Goal: Answer question/provide support

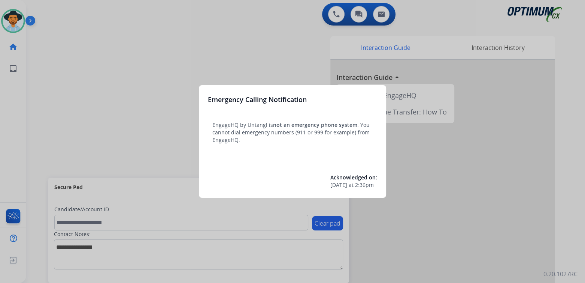
click at [243, 55] on div at bounding box center [292, 141] width 585 height 283
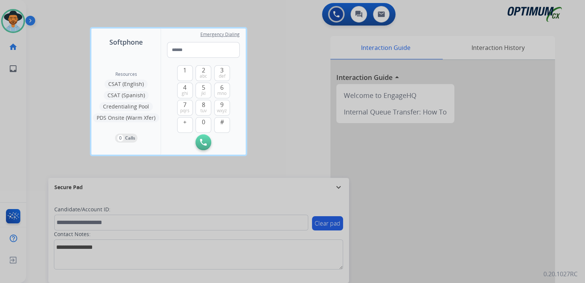
drag, startPoint x: 273, startPoint y: 96, endPoint x: 334, endPoint y: 83, distance: 62.1
click at [273, 97] on div at bounding box center [292, 141] width 585 height 283
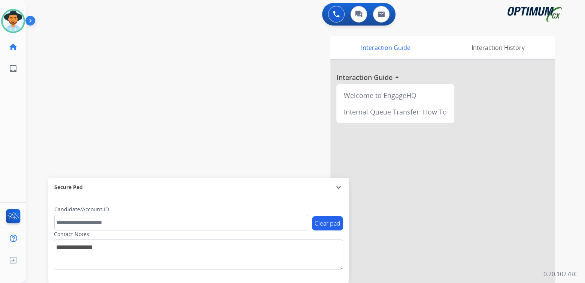
drag, startPoint x: 234, startPoint y: 109, endPoint x: 239, endPoint y: 117, distance: 9.8
click at [238, 117] on div "Interaction Guide Interaction History Interaction Guide arrow_drop_up Welcome t…" at bounding box center [394, 188] width 324 height 304
drag, startPoint x: 336, startPoint y: 189, endPoint x: 335, endPoint y: 184, distance: 5.4
click at [338, 187] on mat-icon "expand_more" at bounding box center [338, 187] width 9 height 9
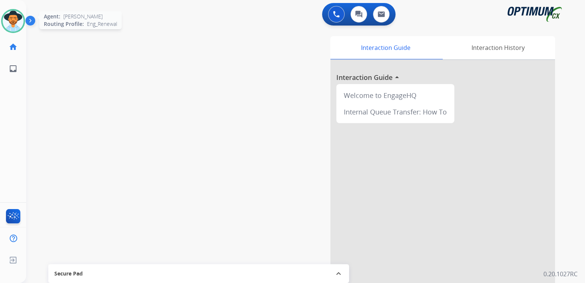
drag, startPoint x: 6, startPoint y: 23, endPoint x: 12, endPoint y: 21, distance: 5.8
click at [6, 23] on img at bounding box center [13, 20] width 21 height 21
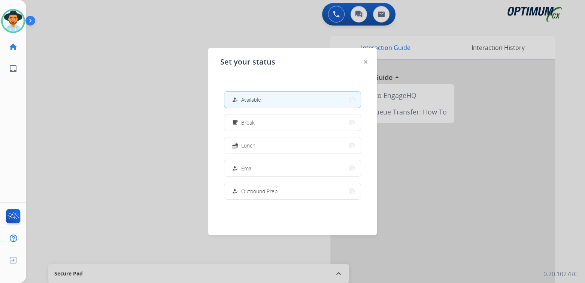
click at [166, 139] on div at bounding box center [292, 141] width 585 height 283
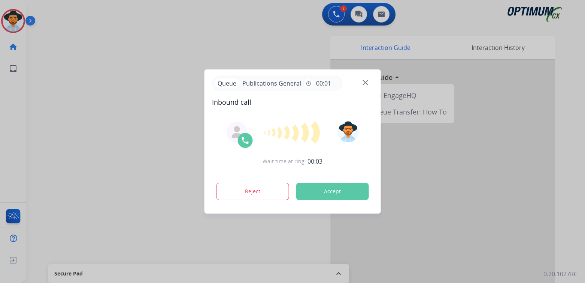
click at [250, 172] on div "Wait time at ring: 00:03 Reject Accept" at bounding box center [293, 161] width 162 height 93
click at [246, 192] on button "Reject" at bounding box center [253, 191] width 73 height 17
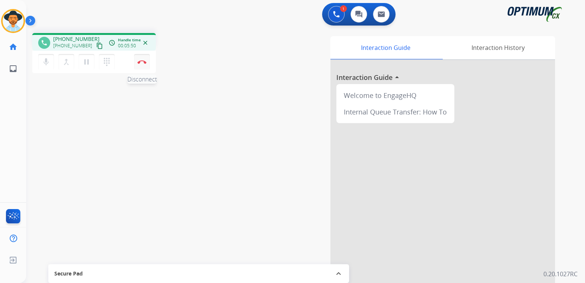
click at [142, 62] on img at bounding box center [142, 62] width 9 height 4
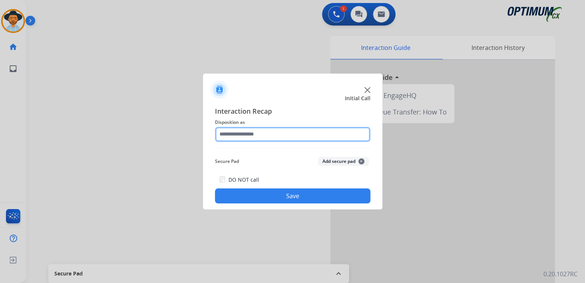
drag, startPoint x: 268, startPoint y: 133, endPoint x: 270, endPoint y: 138, distance: 5.4
click at [270, 138] on input "text" at bounding box center [293, 134] width 156 height 15
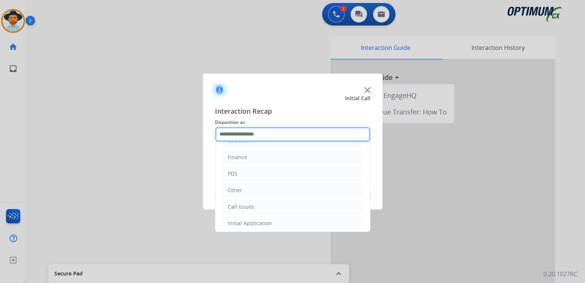
scroll to position [49, 0]
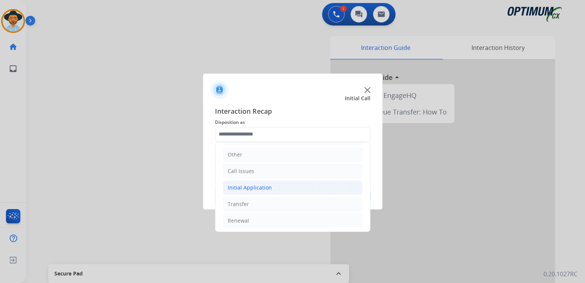
click at [276, 187] on li "Initial Application" at bounding box center [293, 187] width 140 height 14
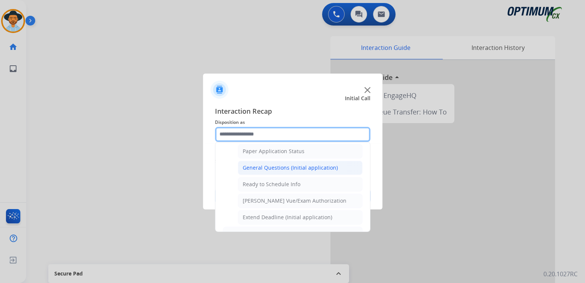
scroll to position [424, 0]
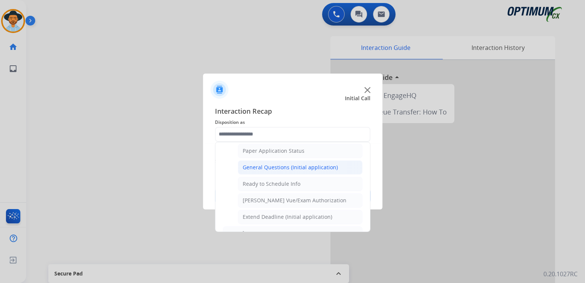
click at [261, 163] on div "General Questions (Initial application)" at bounding box center [290, 166] width 95 height 7
type input "**********"
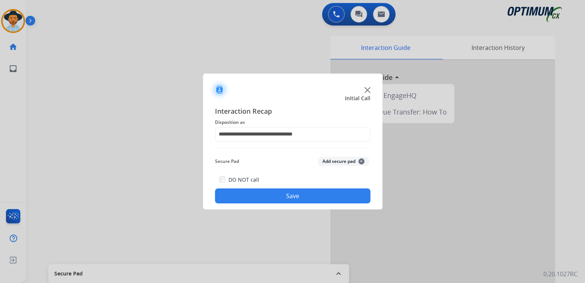
click at [320, 193] on button "Save" at bounding box center [293, 195] width 156 height 15
